Goal: Navigation & Orientation: Go to known website

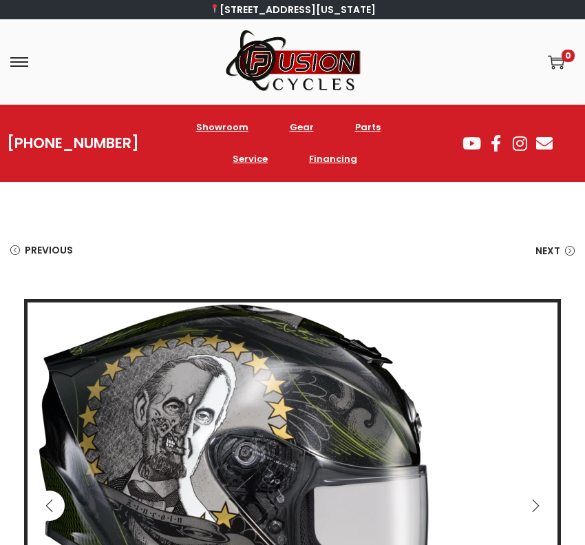
click at [50, 435] on icon "Previous" at bounding box center [50, 506] width 14 height 14
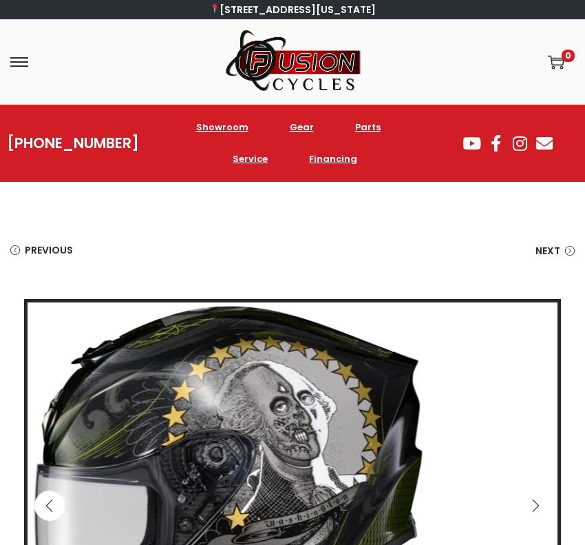
click at [50, 435] on icon "Previous" at bounding box center [50, 506] width 14 height 14
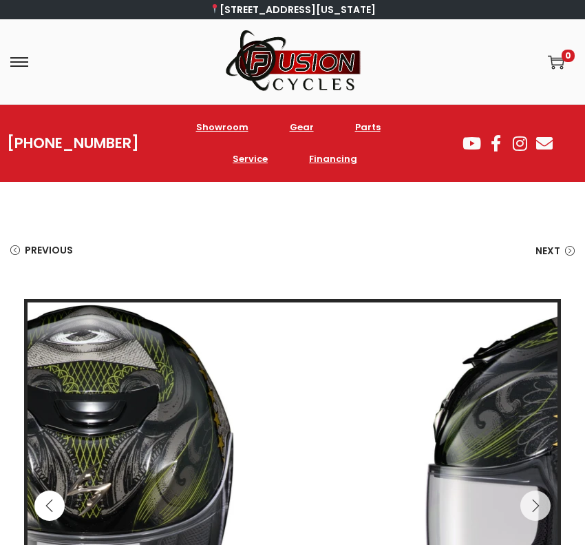
click at [50, 435] on icon "Previous" at bounding box center [50, 506] width 14 height 14
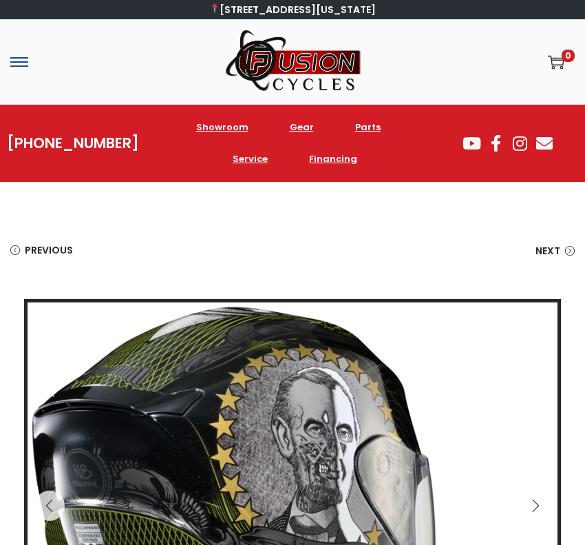
click at [25, 62] on span at bounding box center [19, 61] width 18 height 1
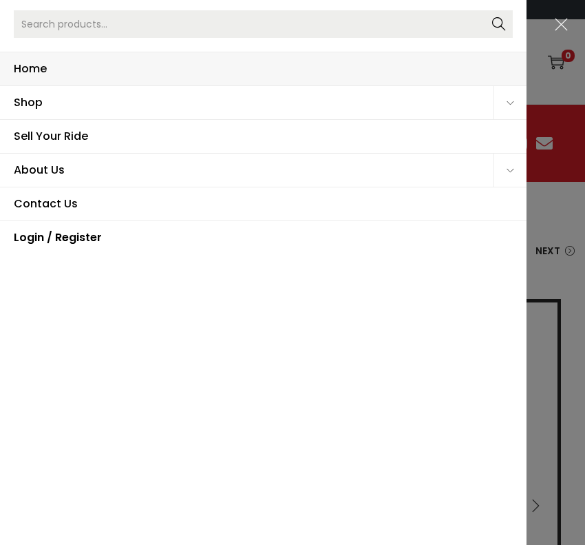
click at [61, 78] on span "Home" at bounding box center [263, 68] width 499 height 33
